Goal: Transaction & Acquisition: Purchase product/service

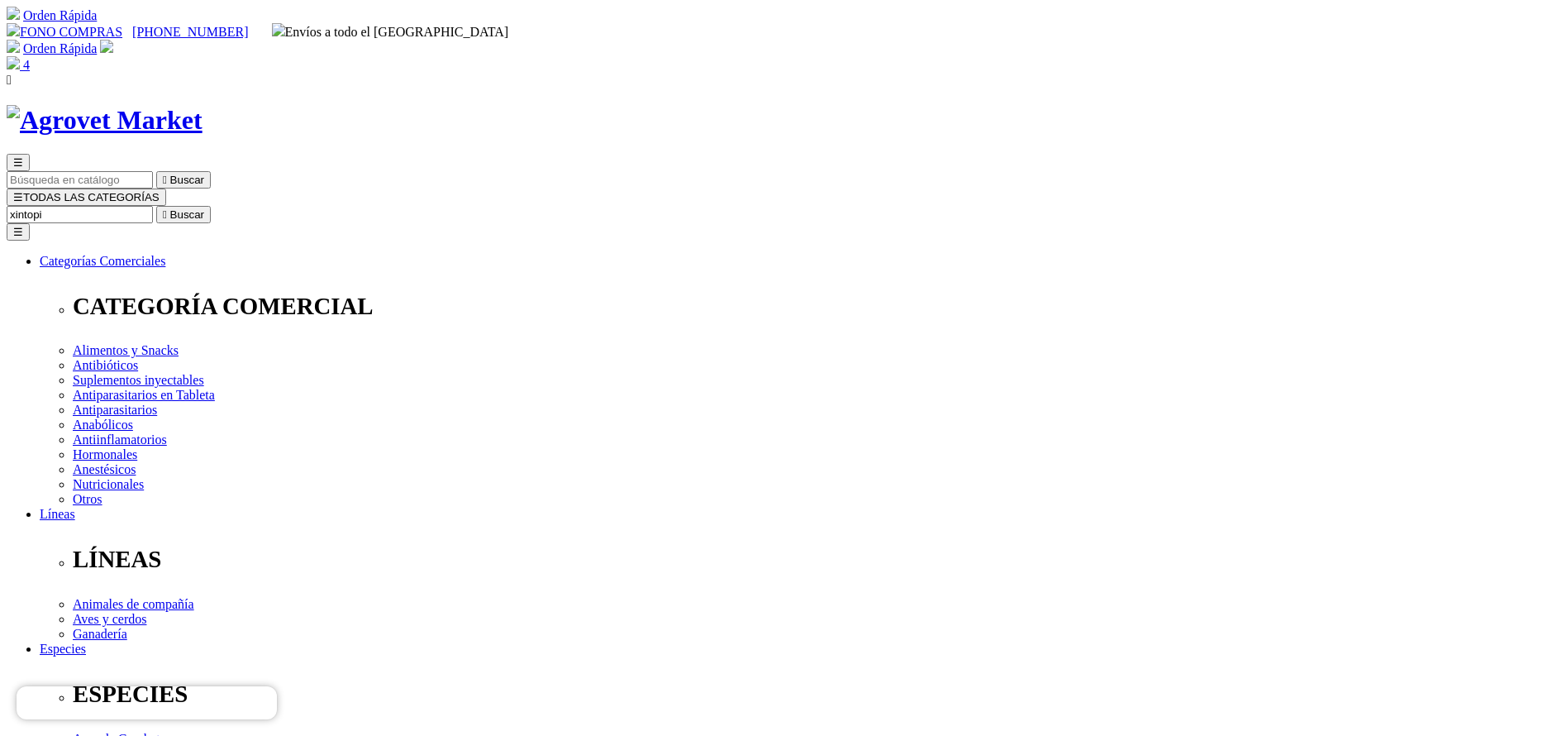
type input "xintopi"
click at [156, 206] on button " Buscar" at bounding box center [183, 214] width 55 height 18
drag, startPoint x: 810, startPoint y: 337, endPoint x: 860, endPoint y: 333, distance: 50.2
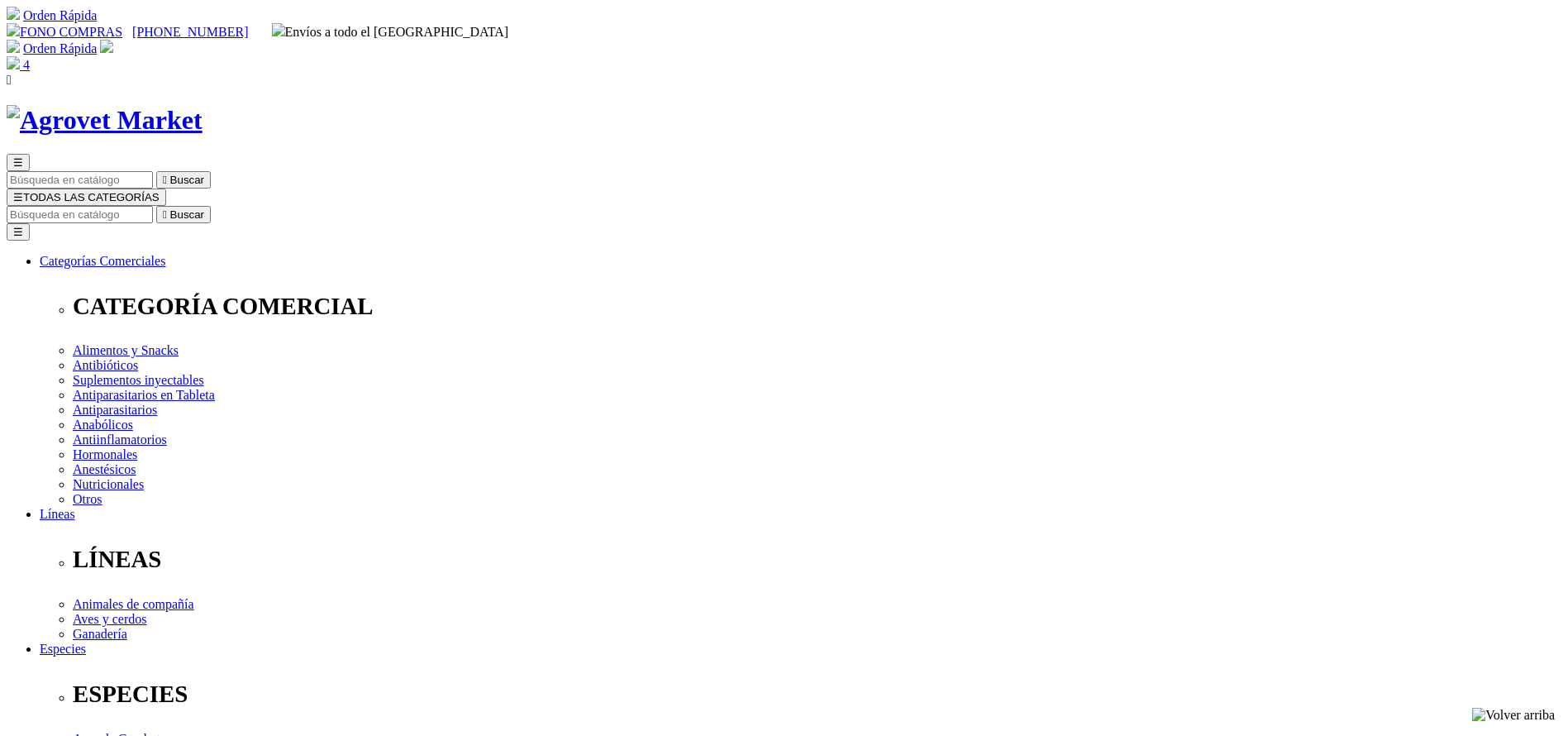
copy div "268.20"
click at [153, 206] on input "Buscar" at bounding box center [80, 214] width 146 height 18
type input "senior"
click at [156, 206] on button " Buscar" at bounding box center [183, 214] width 55 height 18
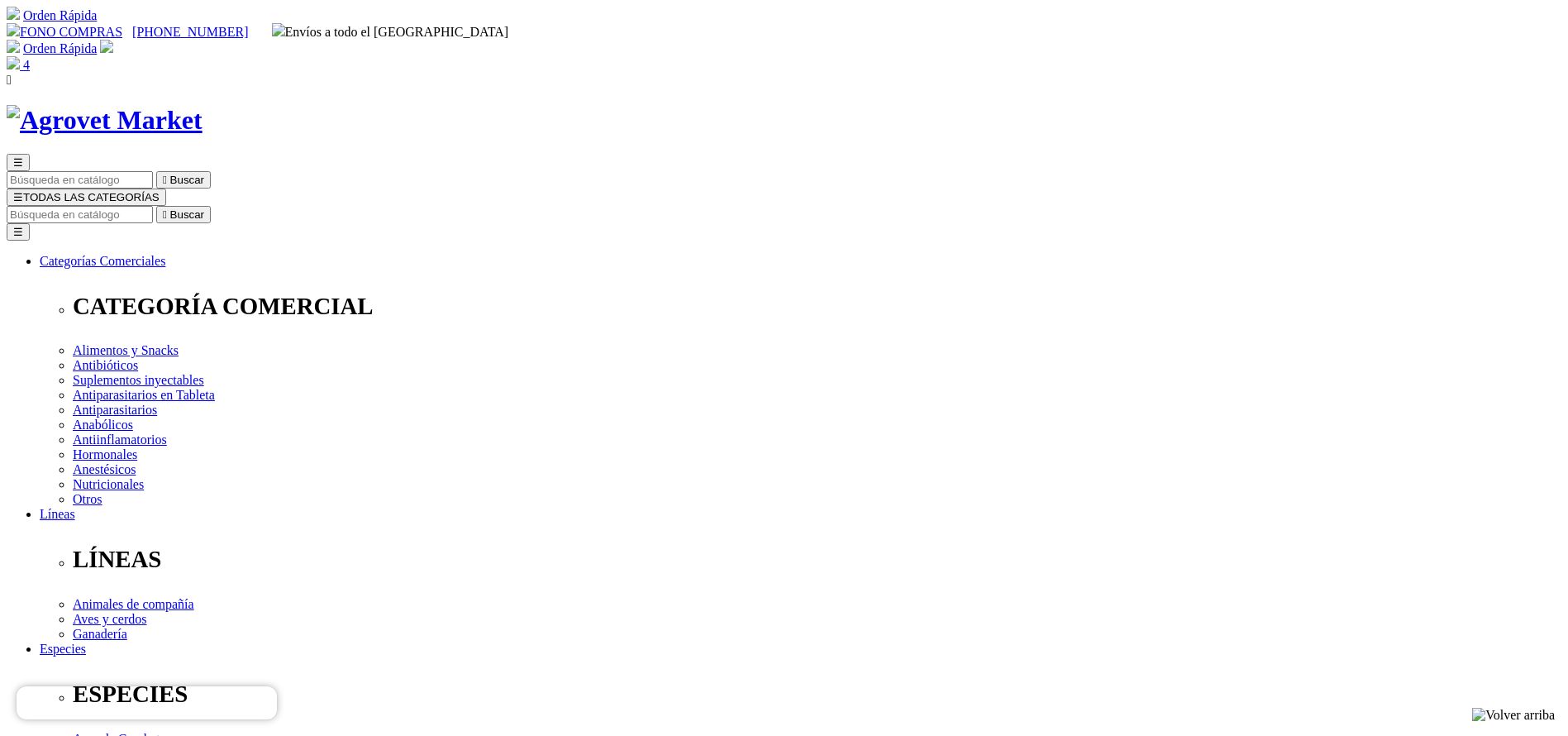
select select "26"
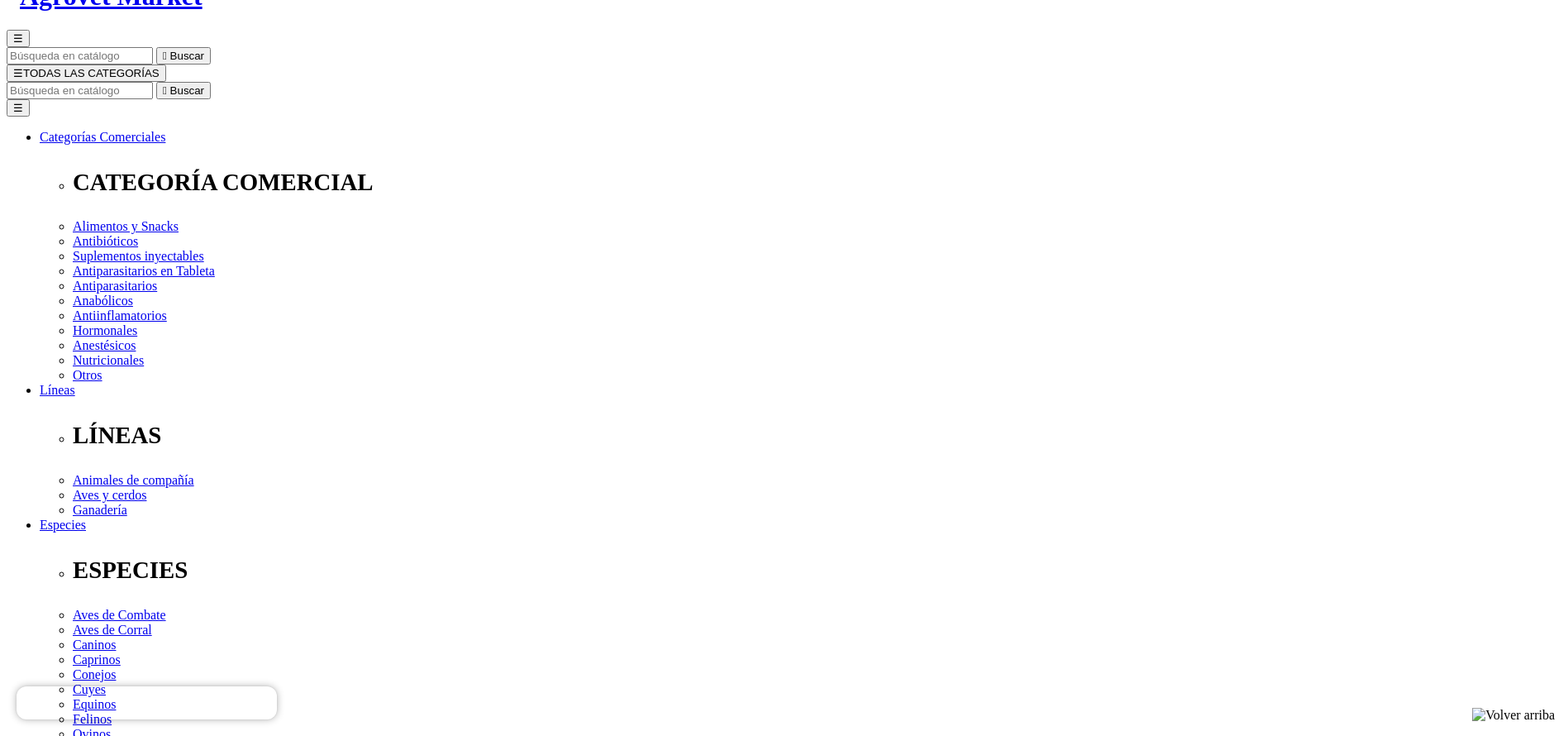
select select "25"
